Goal: Information Seeking & Learning: Learn about a topic

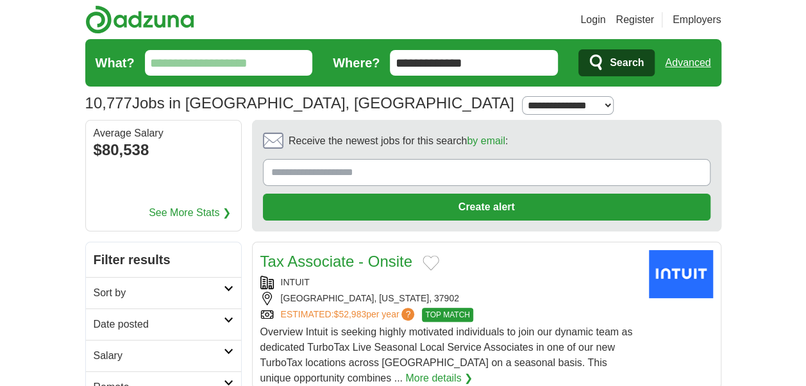
click at [250, 66] on input "What?" at bounding box center [229, 63] width 168 height 26
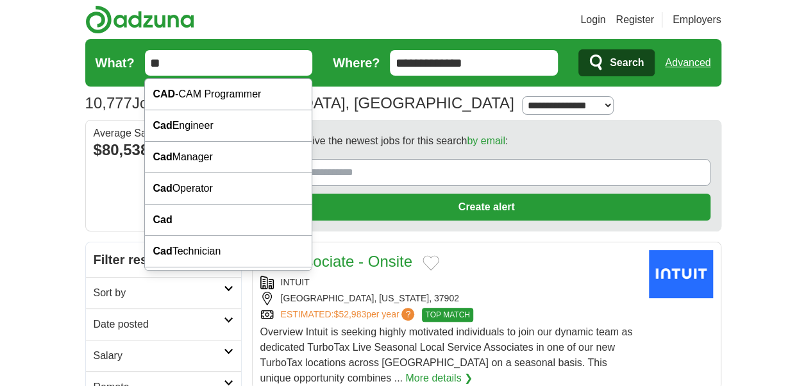
type input "*"
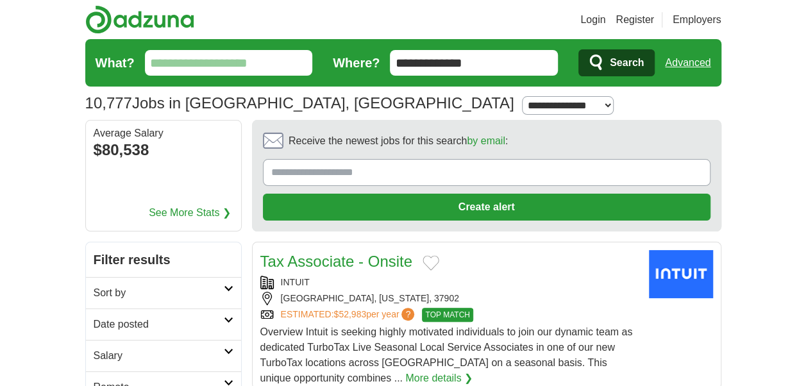
type input "*"
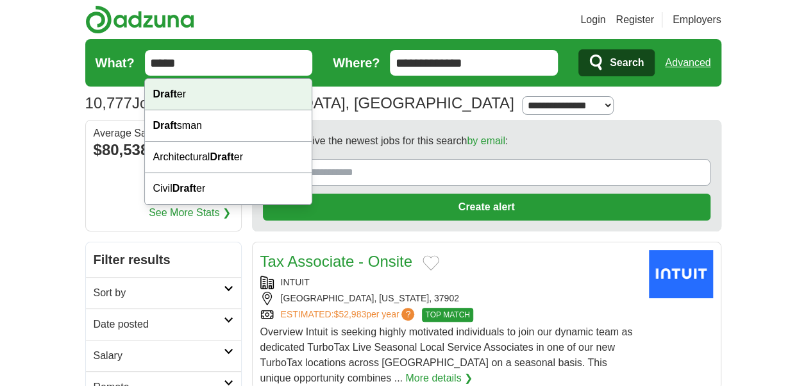
click at [190, 94] on div "Draft er" at bounding box center [228, 94] width 167 height 31
type input "*******"
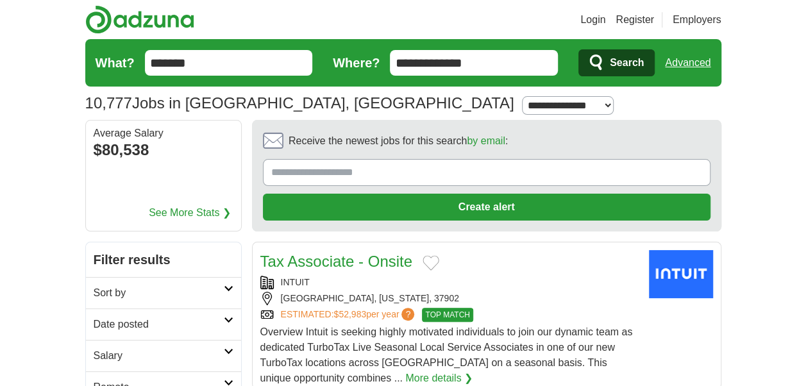
click at [622, 54] on span "Search" at bounding box center [627, 63] width 34 height 26
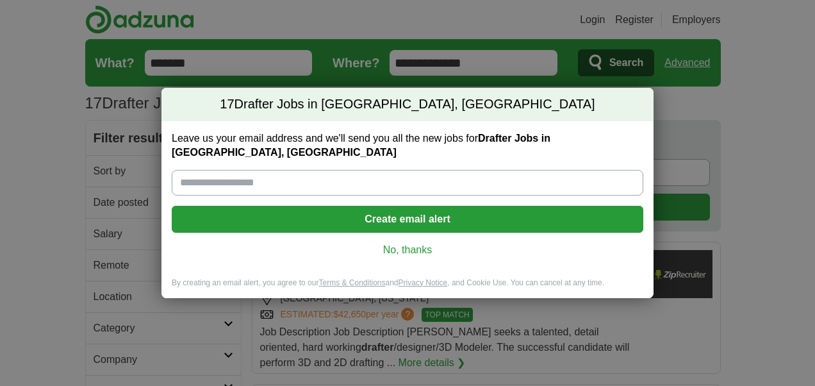
click at [530, 170] on input "Leave us your email address and we'll send you all the new jobs for Drafter Job…" at bounding box center [408, 183] width 472 height 26
type input "**********"
click at [394, 212] on button "Create email alert" at bounding box center [408, 219] width 472 height 27
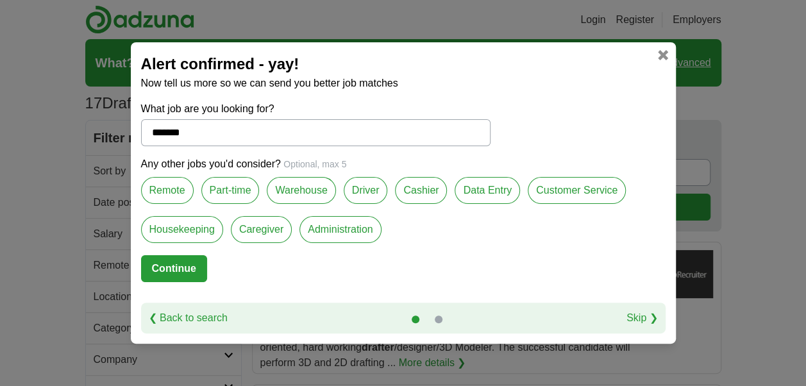
click at [644, 315] on link "Skip ❯" at bounding box center [641, 317] width 31 height 15
select select "*"
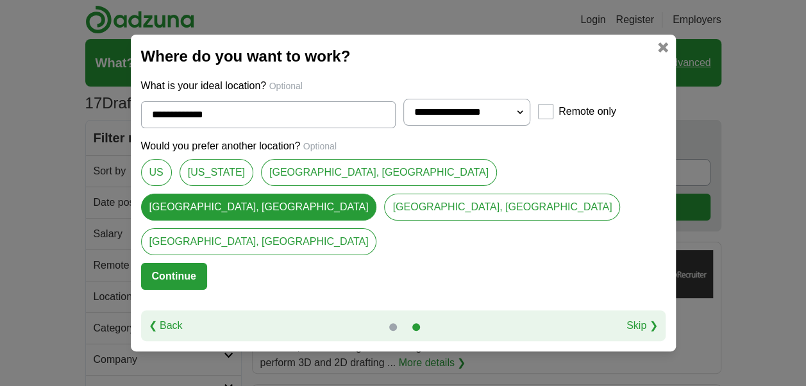
click at [609, 310] on div "❮ Back Skip ❯" at bounding box center [403, 325] width 524 height 31
click at [626, 318] on link "Skip ❯" at bounding box center [641, 325] width 31 height 15
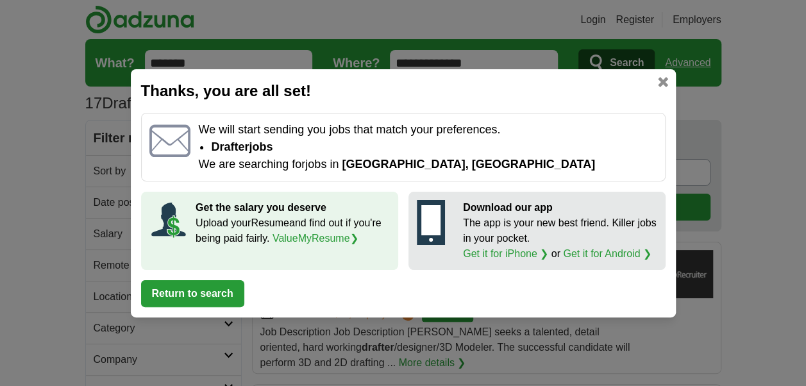
click at [231, 296] on button "Return to search" at bounding box center [192, 293] width 103 height 27
